Goal: Find specific page/section: Find specific page/section

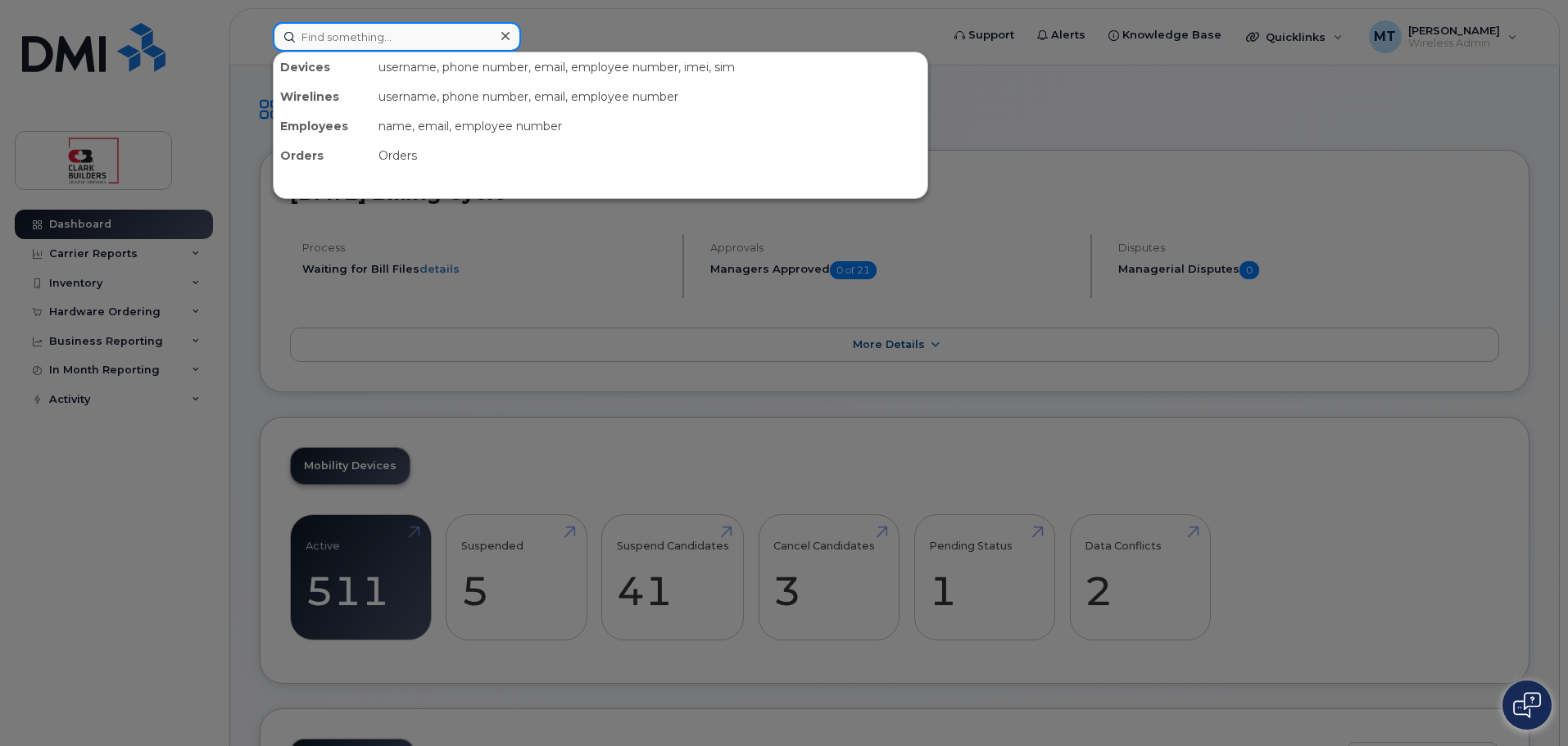
click at [408, 32] on input at bounding box center [396, 37] width 248 height 30
click at [372, 28] on input at bounding box center [396, 37] width 248 height 30
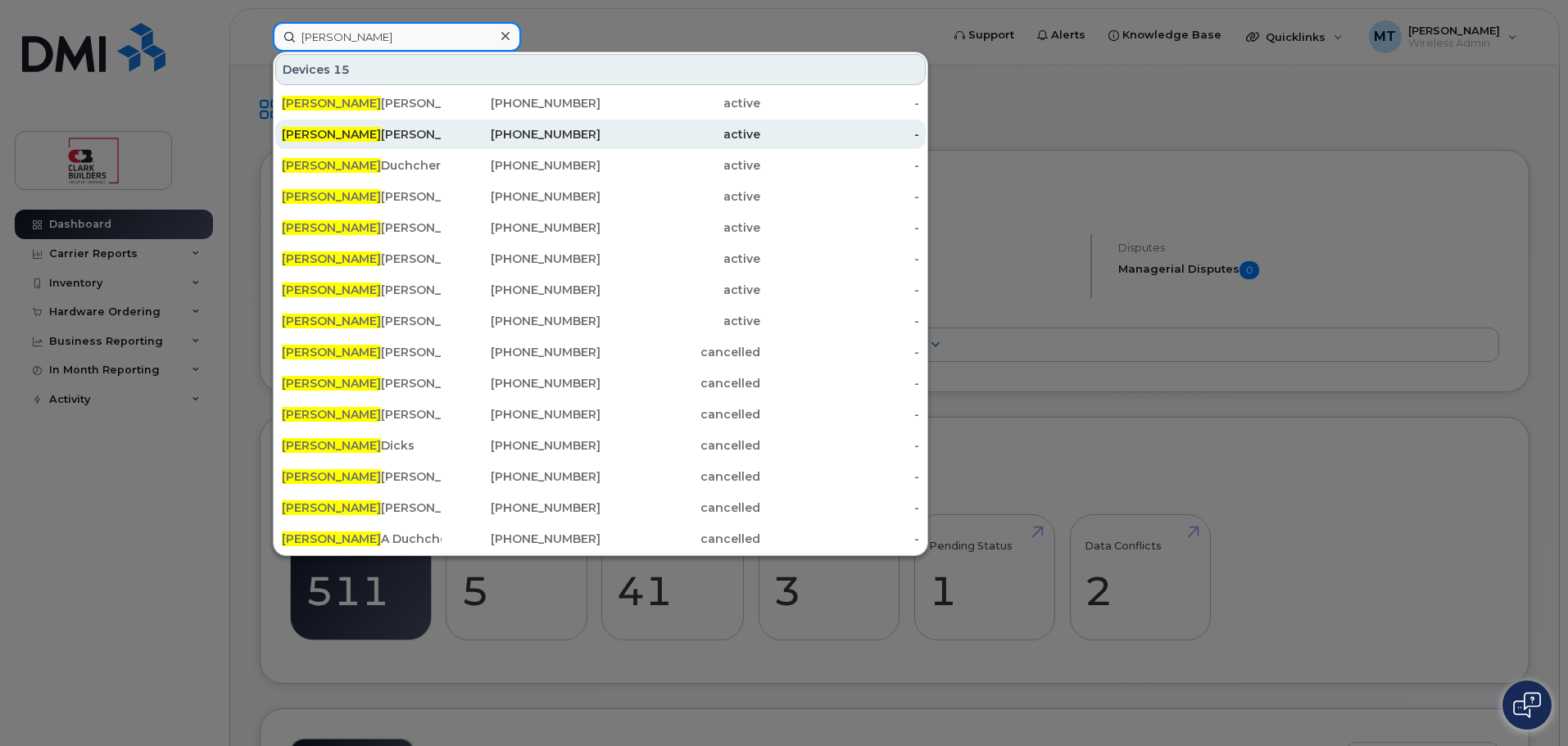
type input "michael"
click at [351, 127] on div "Michael Travis" at bounding box center [361, 134] width 160 height 17
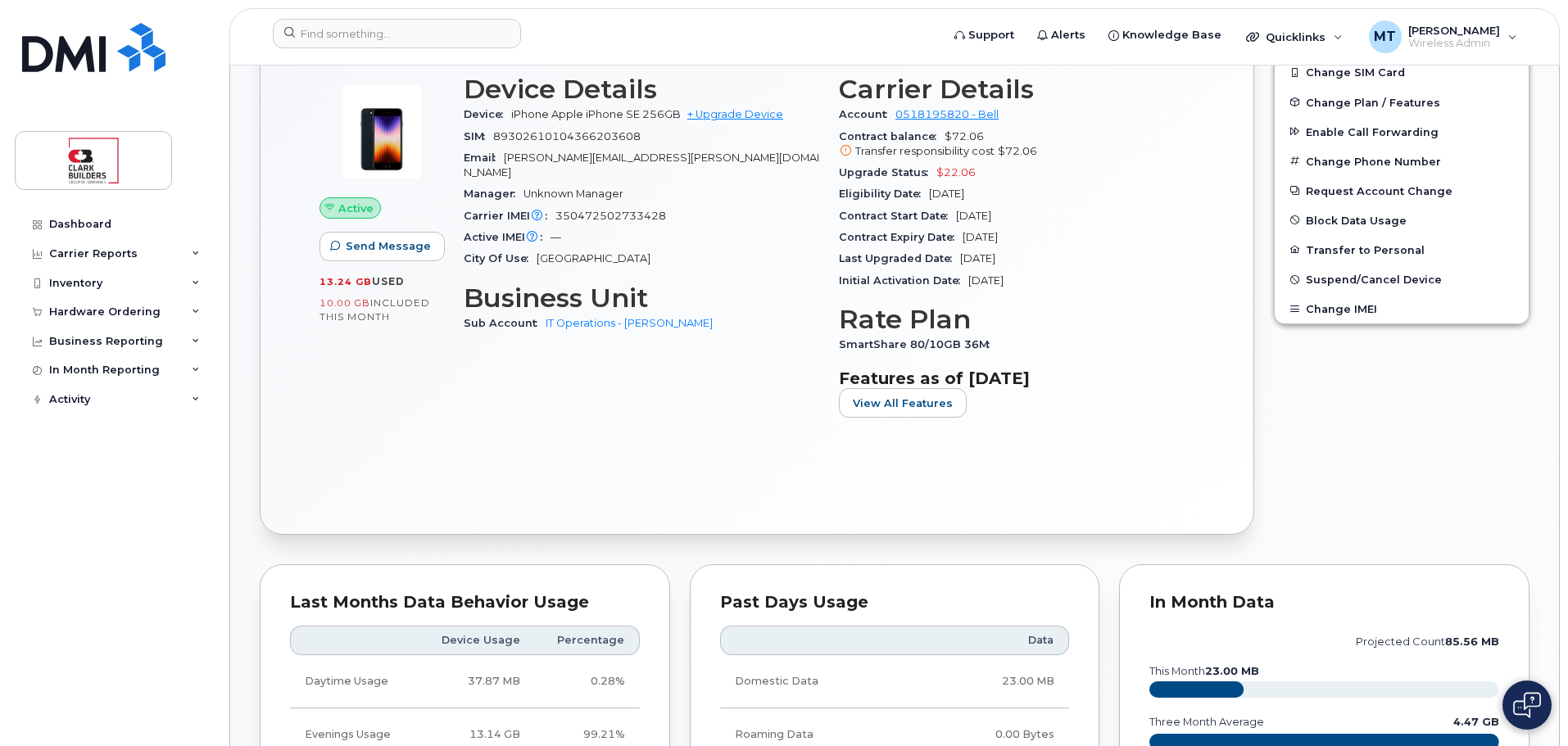
scroll to position [246, 0]
